Goal: Check status: Check status

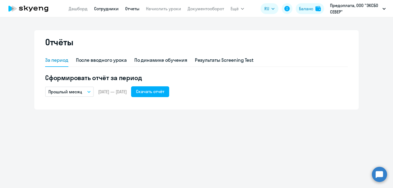
click at [110, 7] on link "Сотрудники" at bounding box center [106, 8] width 25 height 5
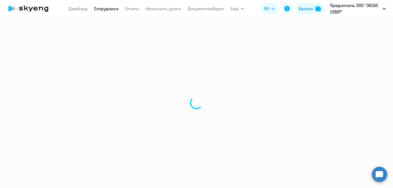
select select "30"
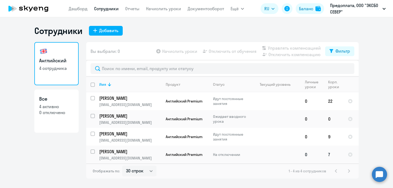
click at [156, 154] on p "[PERSON_NAME]" at bounding box center [129, 152] width 61 height 6
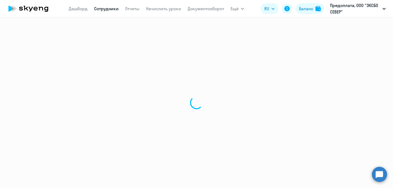
select select "english"
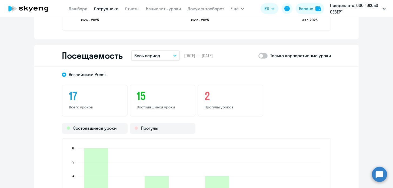
scroll to position [587, 0]
click at [150, 53] on p "Весь период" at bounding box center [147, 56] width 26 height 6
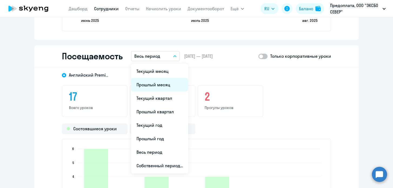
click at [153, 90] on li "Прошлый месяц" at bounding box center [159, 85] width 57 height 14
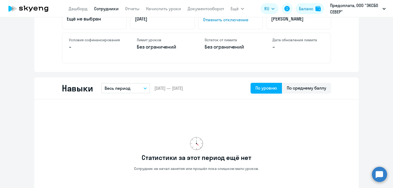
scroll to position [0, 0]
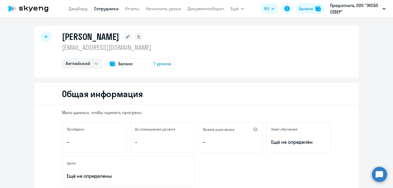
click at [108, 11] on link "Сотрудники" at bounding box center [106, 8] width 25 height 5
select select "30"
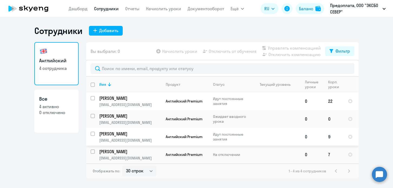
click at [124, 133] on p "[PERSON_NAME]" at bounding box center [129, 134] width 61 height 6
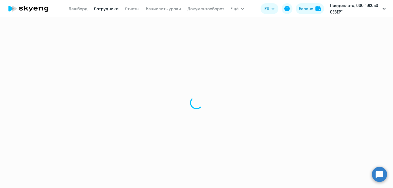
select select "english"
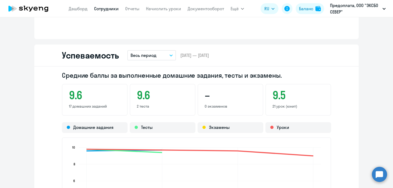
scroll to position [369, 0]
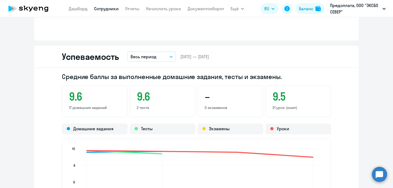
click at [142, 58] on p "Весь период" at bounding box center [143, 56] width 26 height 6
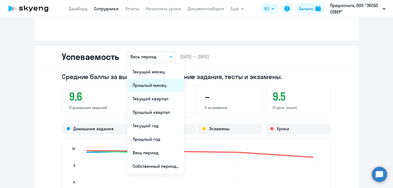
click at [143, 86] on li "Прошлый месяц" at bounding box center [155, 86] width 57 height 14
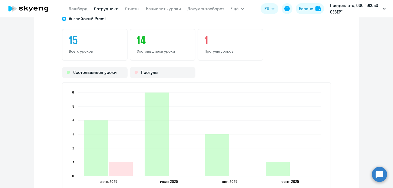
scroll to position [642, 0]
